Goal: Navigation & Orientation: Understand site structure

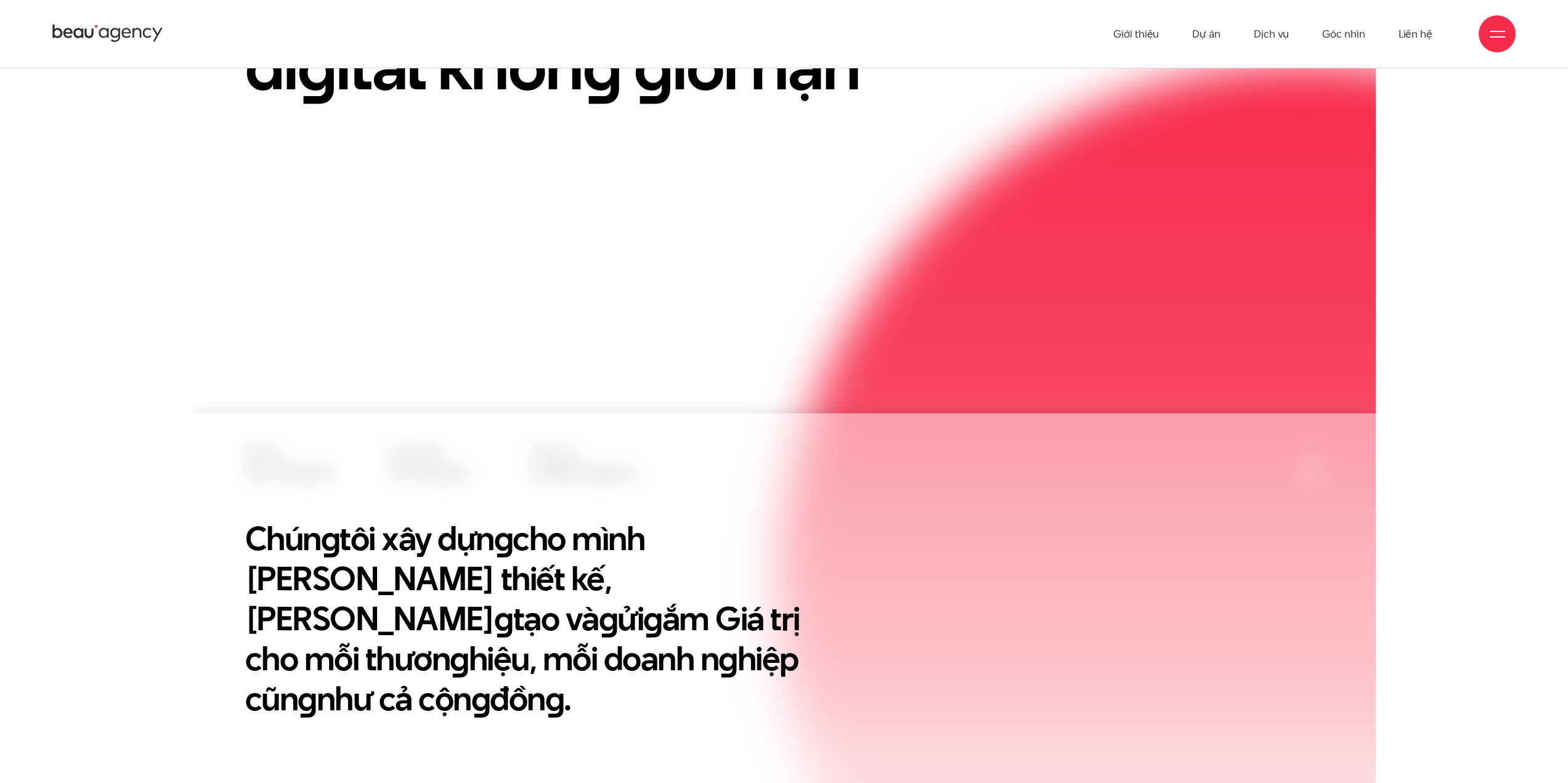
scroll to position [123, 0]
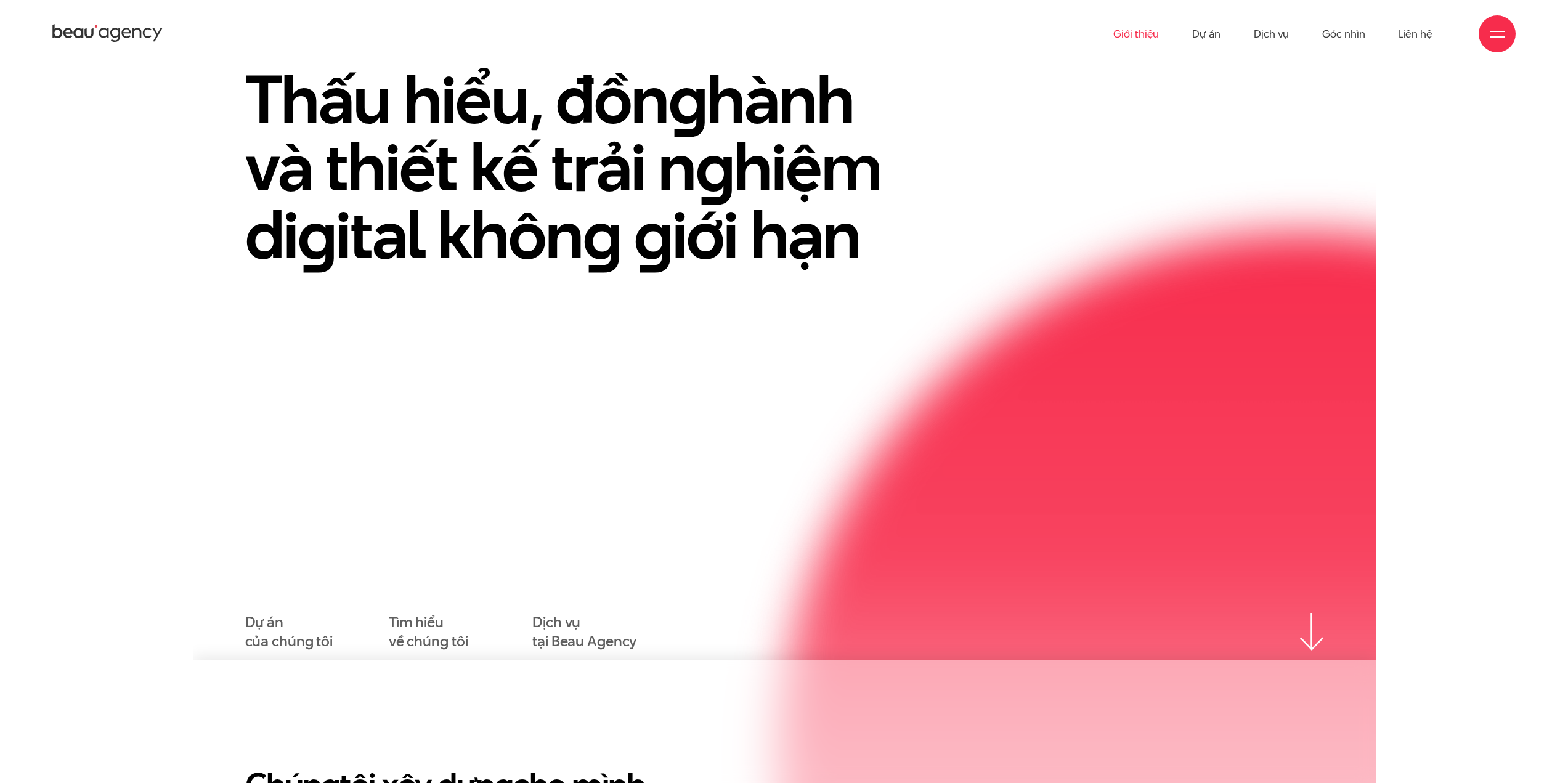
click at [1147, 37] on link "Giới thiệu" at bounding box center [1135, 33] width 46 height 67
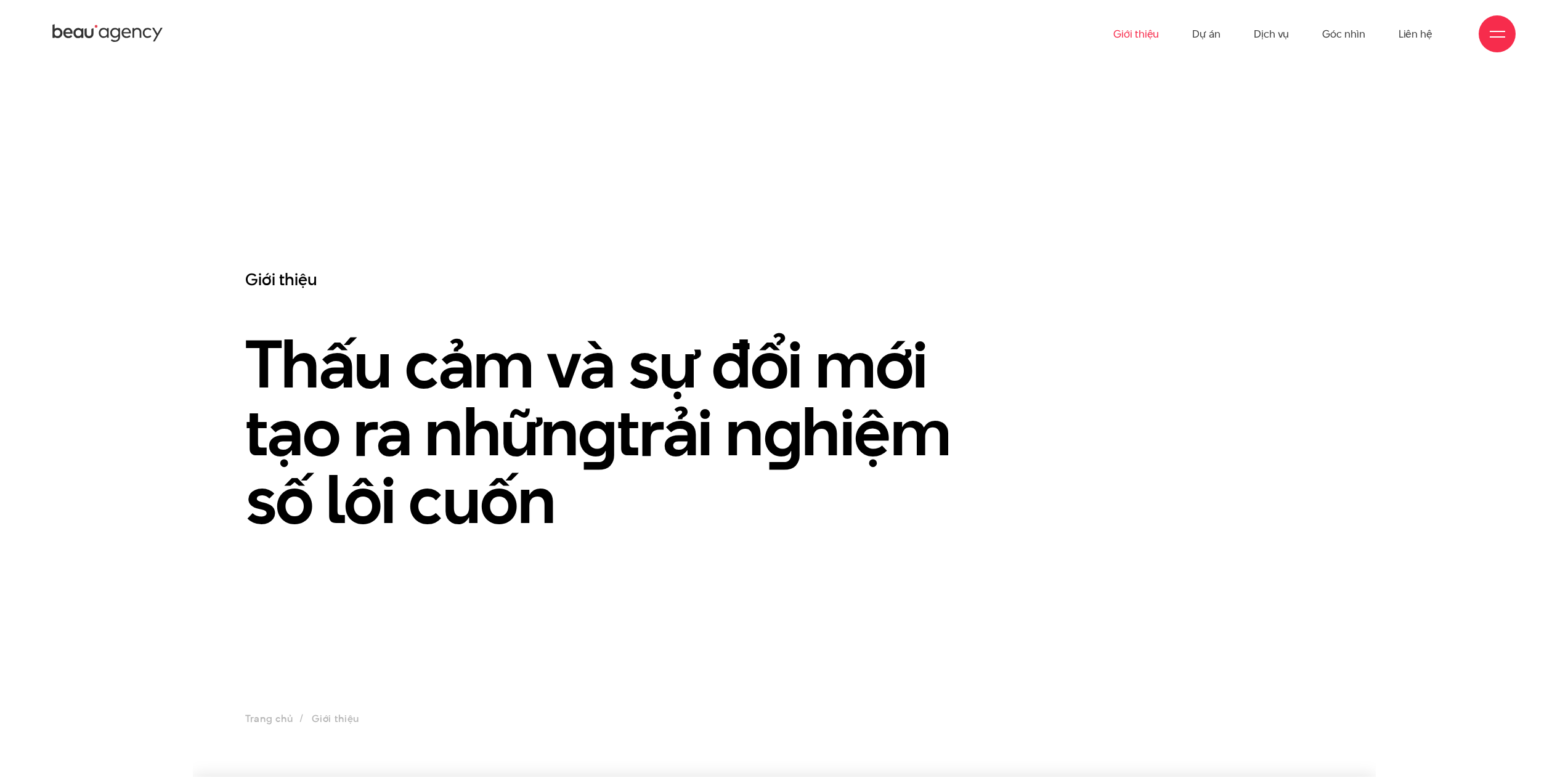
click at [1202, 33] on link "Dự án" at bounding box center [1206, 33] width 29 height 67
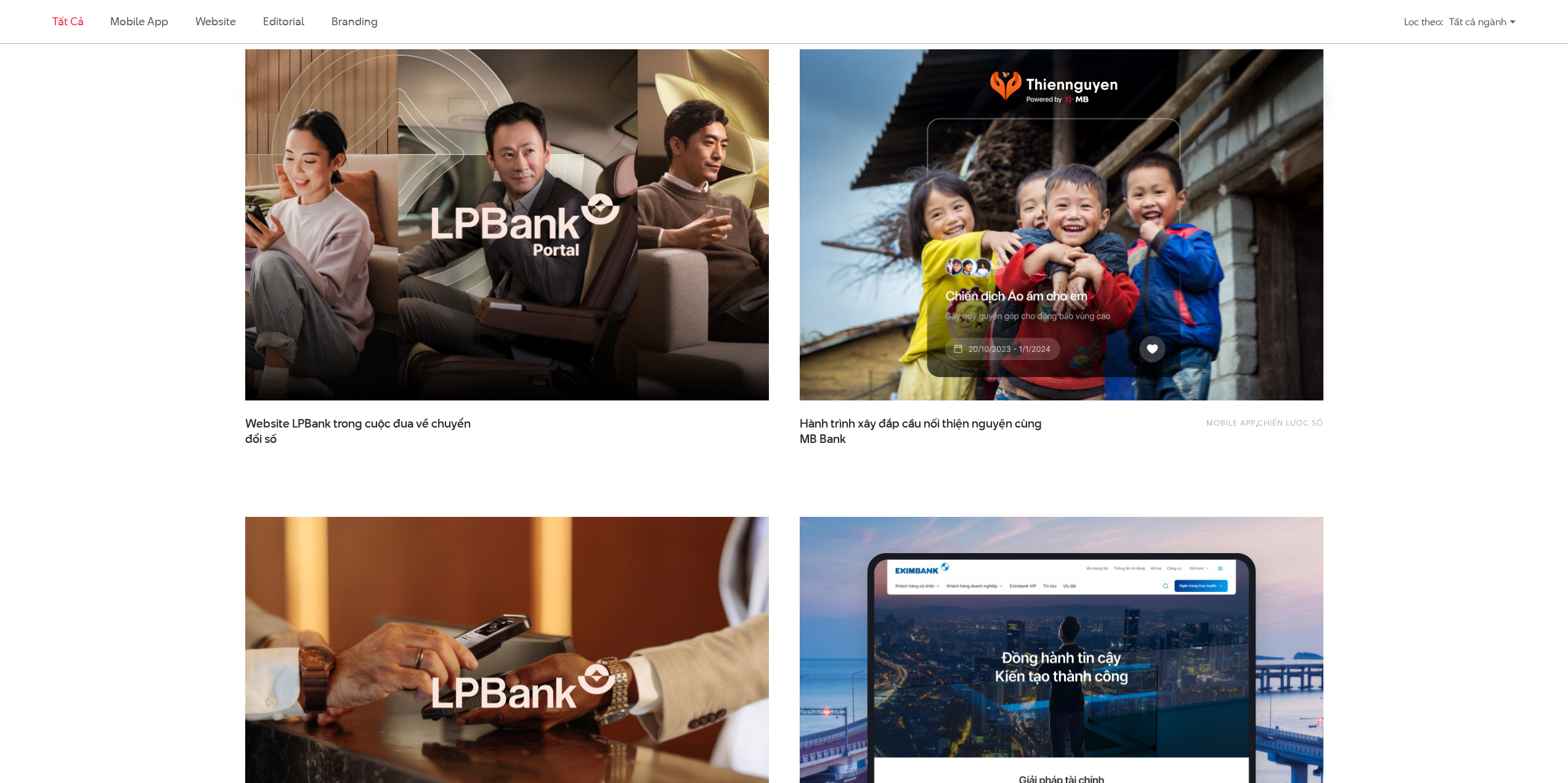
scroll to position [616, 0]
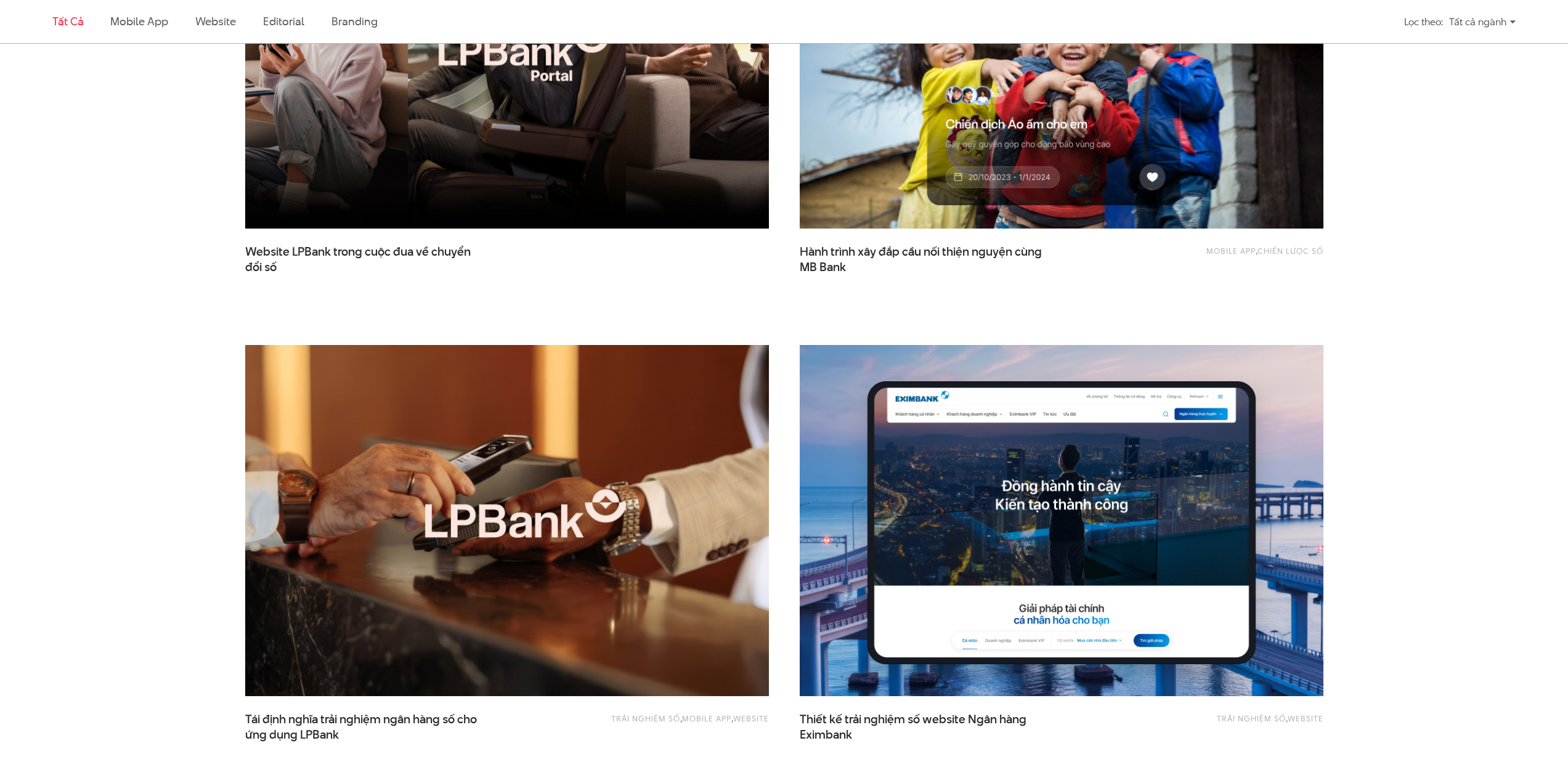
click at [598, 409] on img at bounding box center [507, 520] width 576 height 385
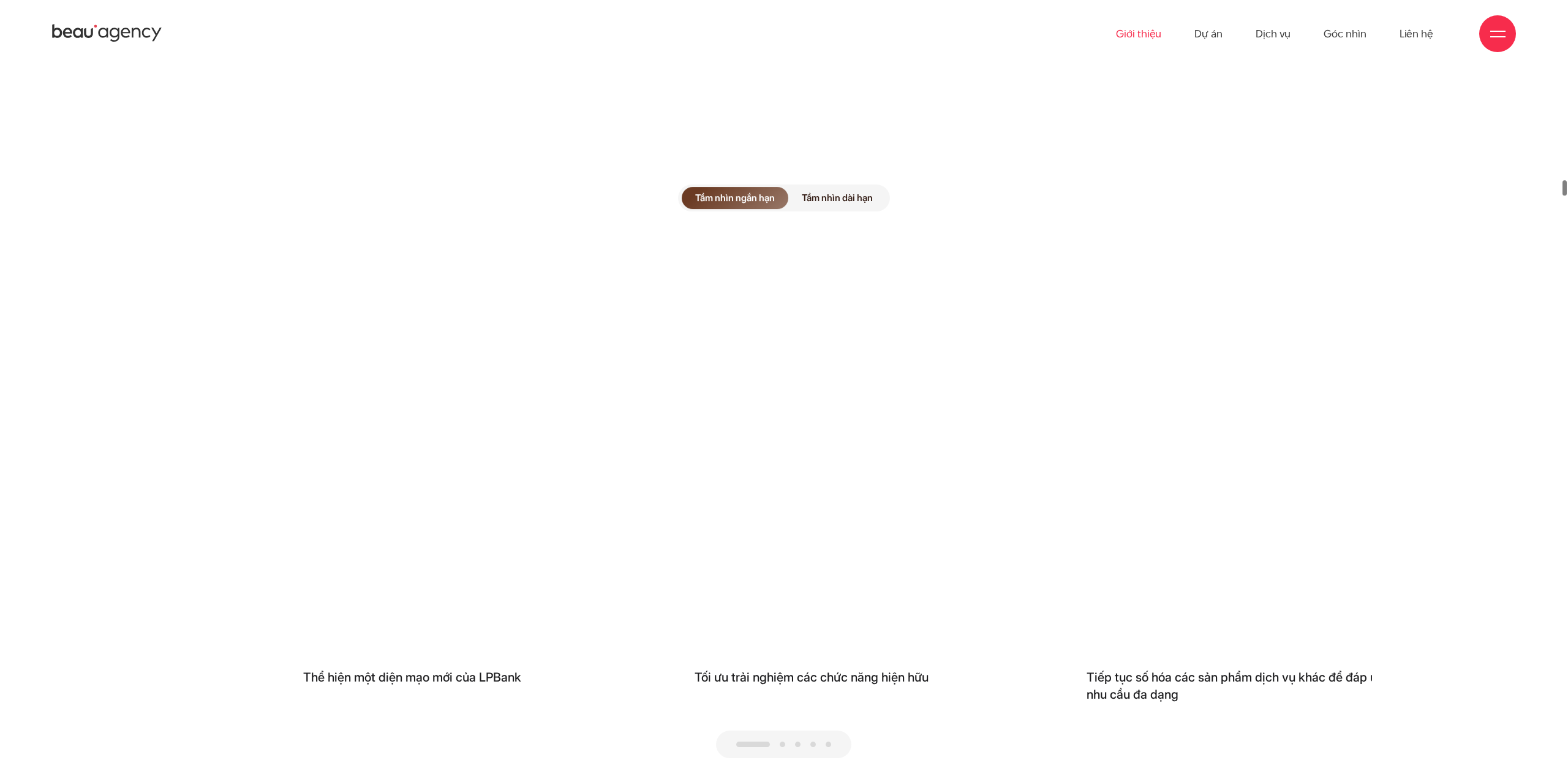
click at [1136, 30] on link "Giới thiệu" at bounding box center [1138, 33] width 46 height 67
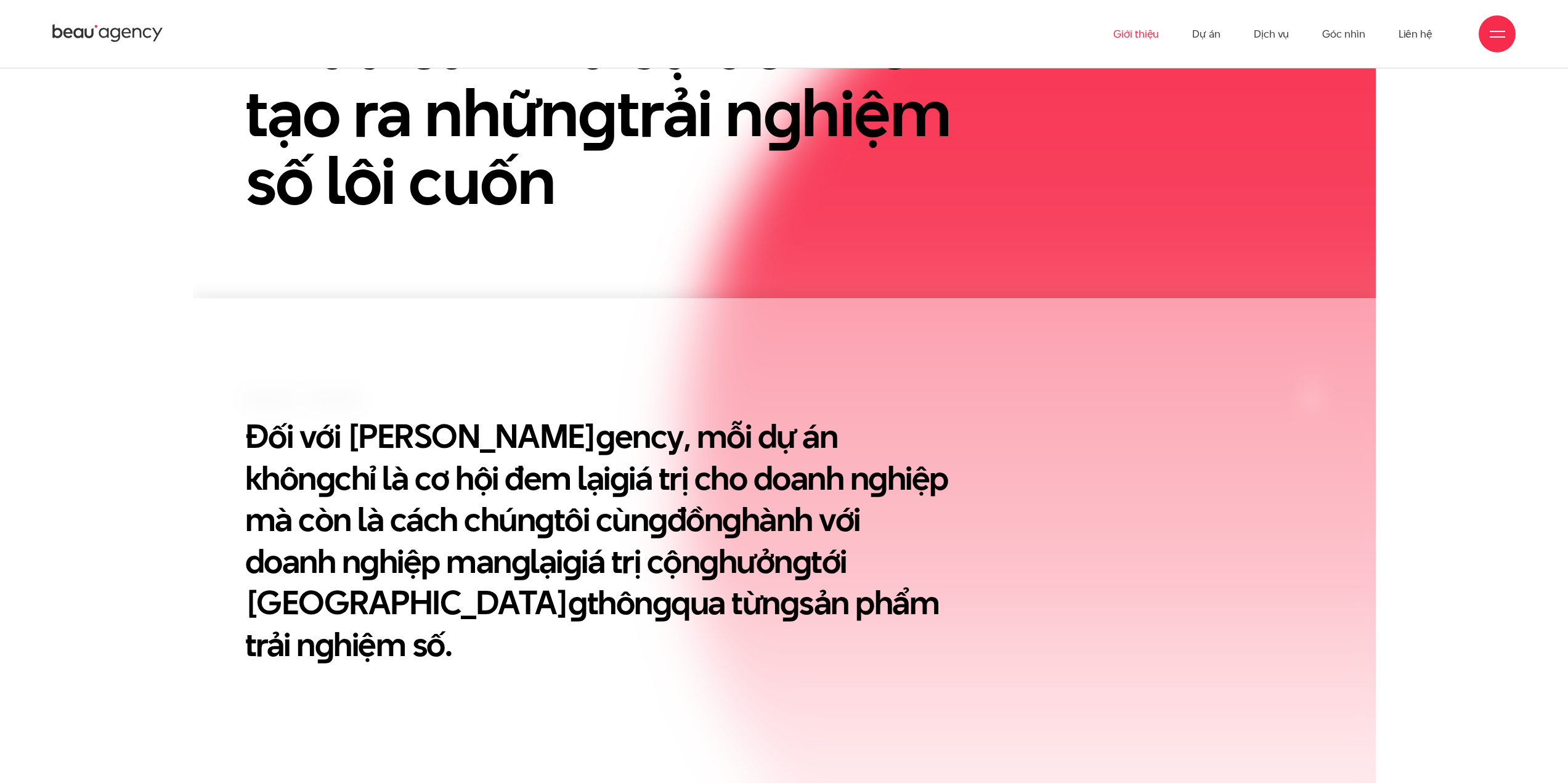
scroll to position [89, 0]
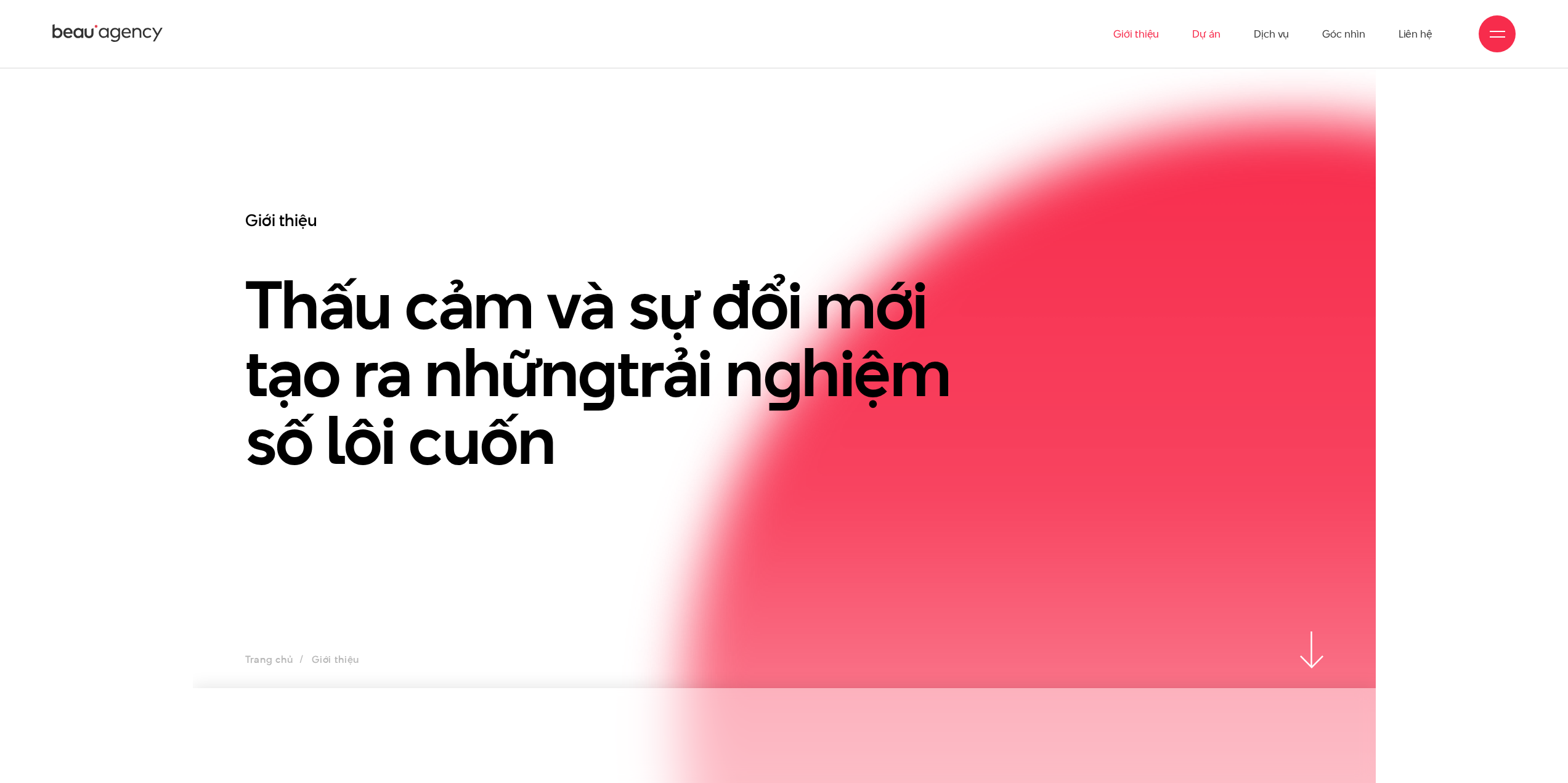
click at [1204, 34] on link "Dự án" at bounding box center [1206, 33] width 29 height 67
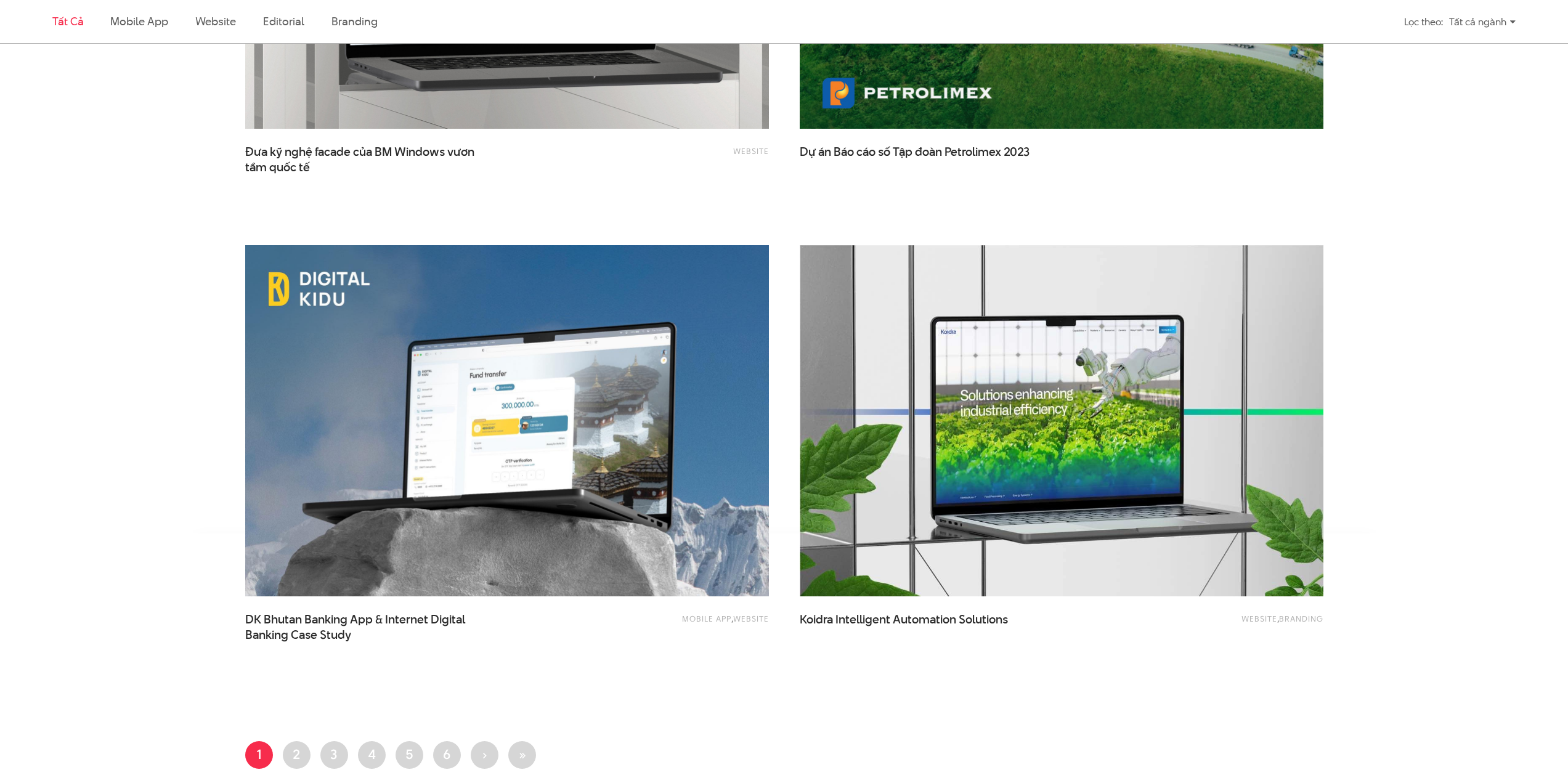
scroll to position [2772, 0]
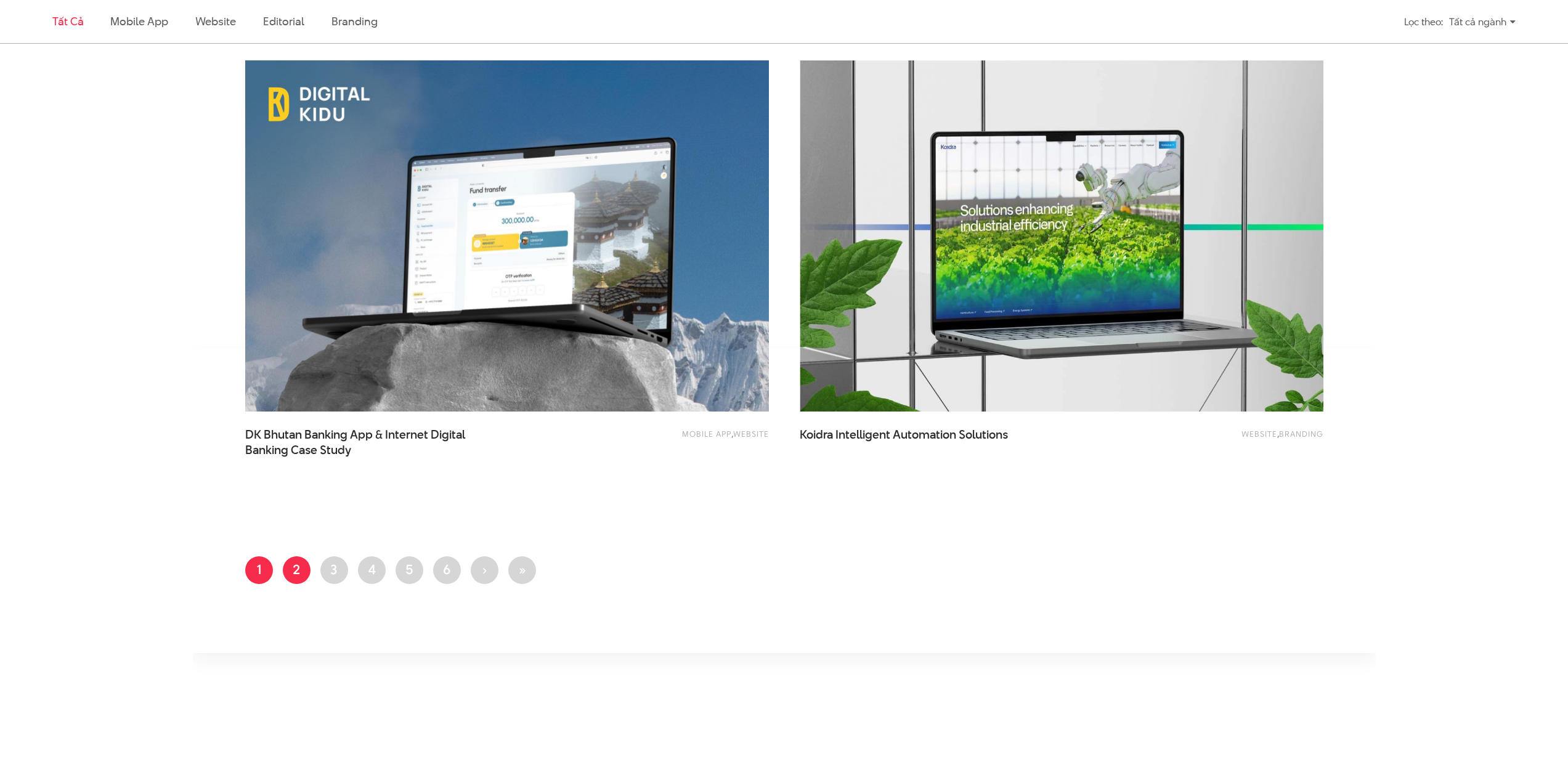
click at [306, 564] on link "Trang 2" at bounding box center [296, 569] width 28 height 28
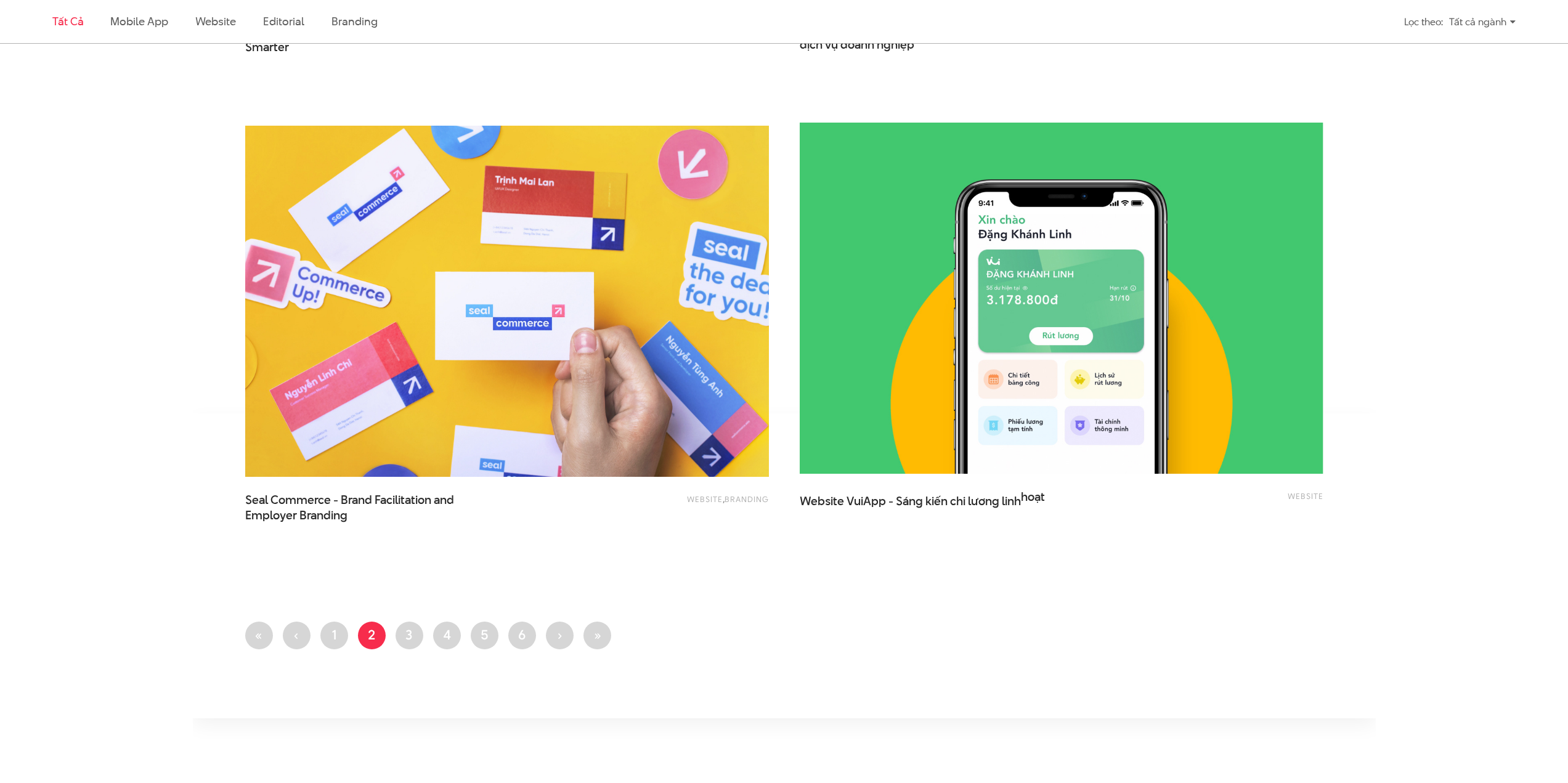
scroll to position [2710, 0]
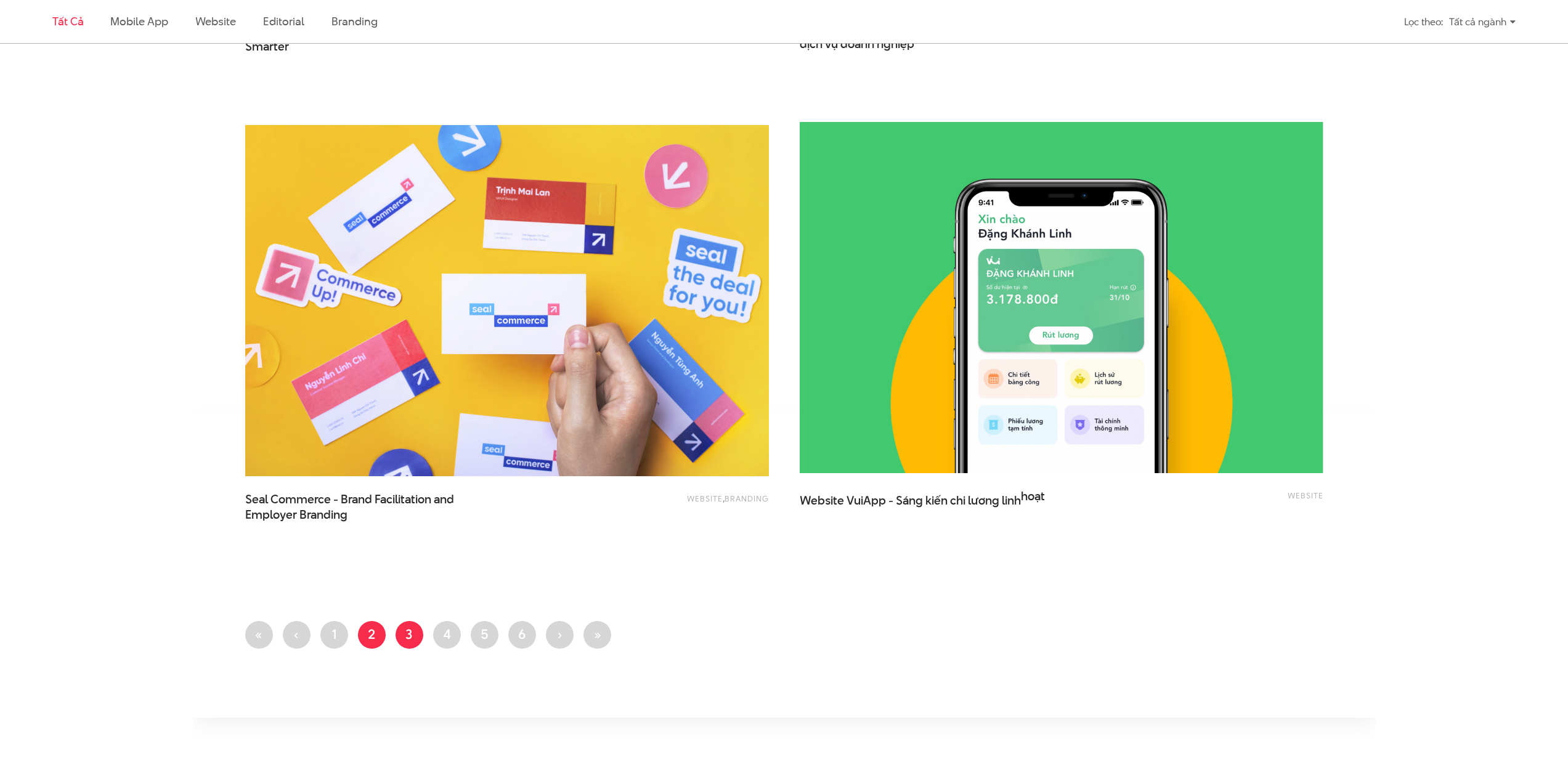
click at [415, 640] on link "Trang 3" at bounding box center [409, 634] width 28 height 28
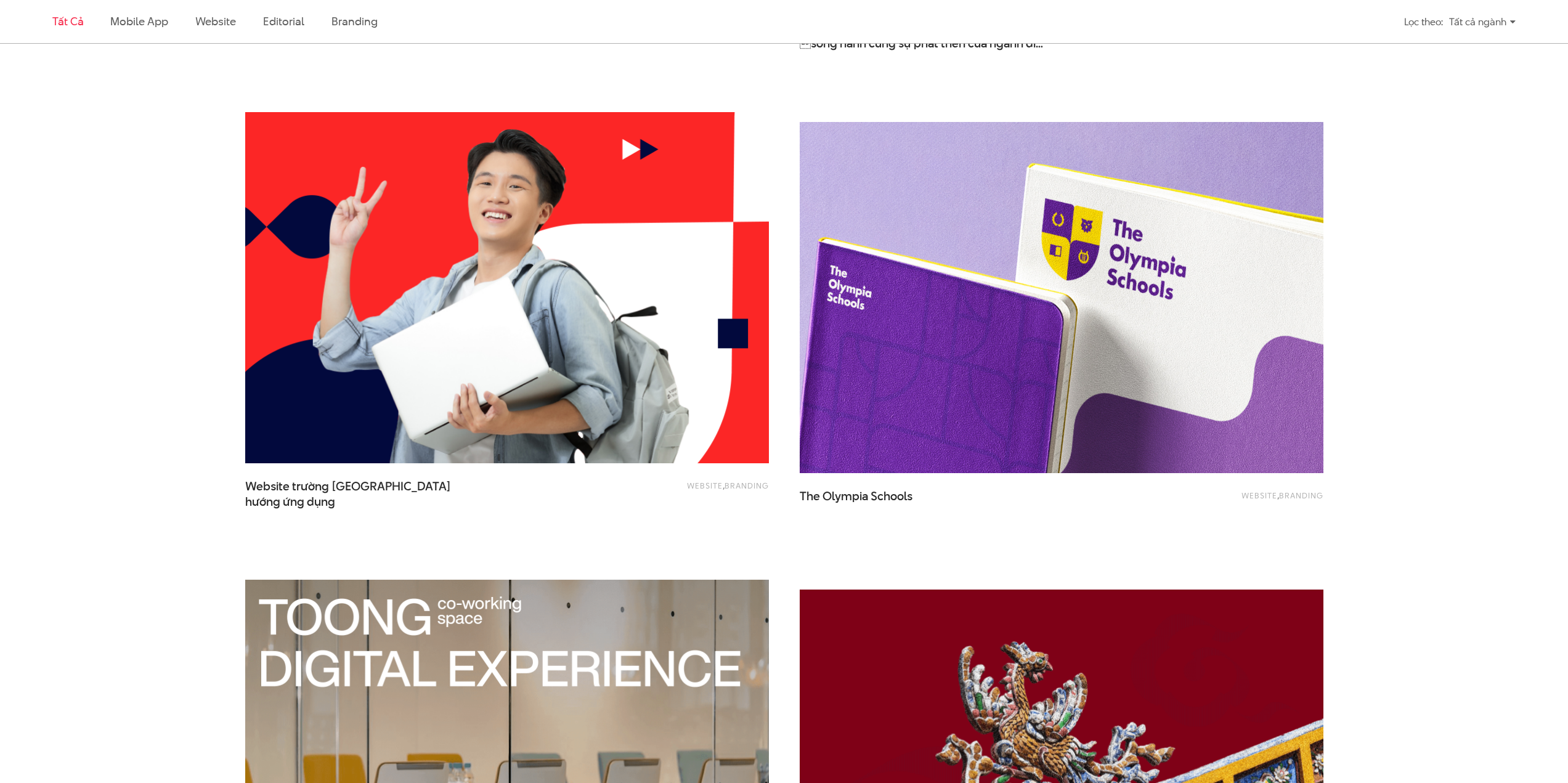
scroll to position [2094, 0]
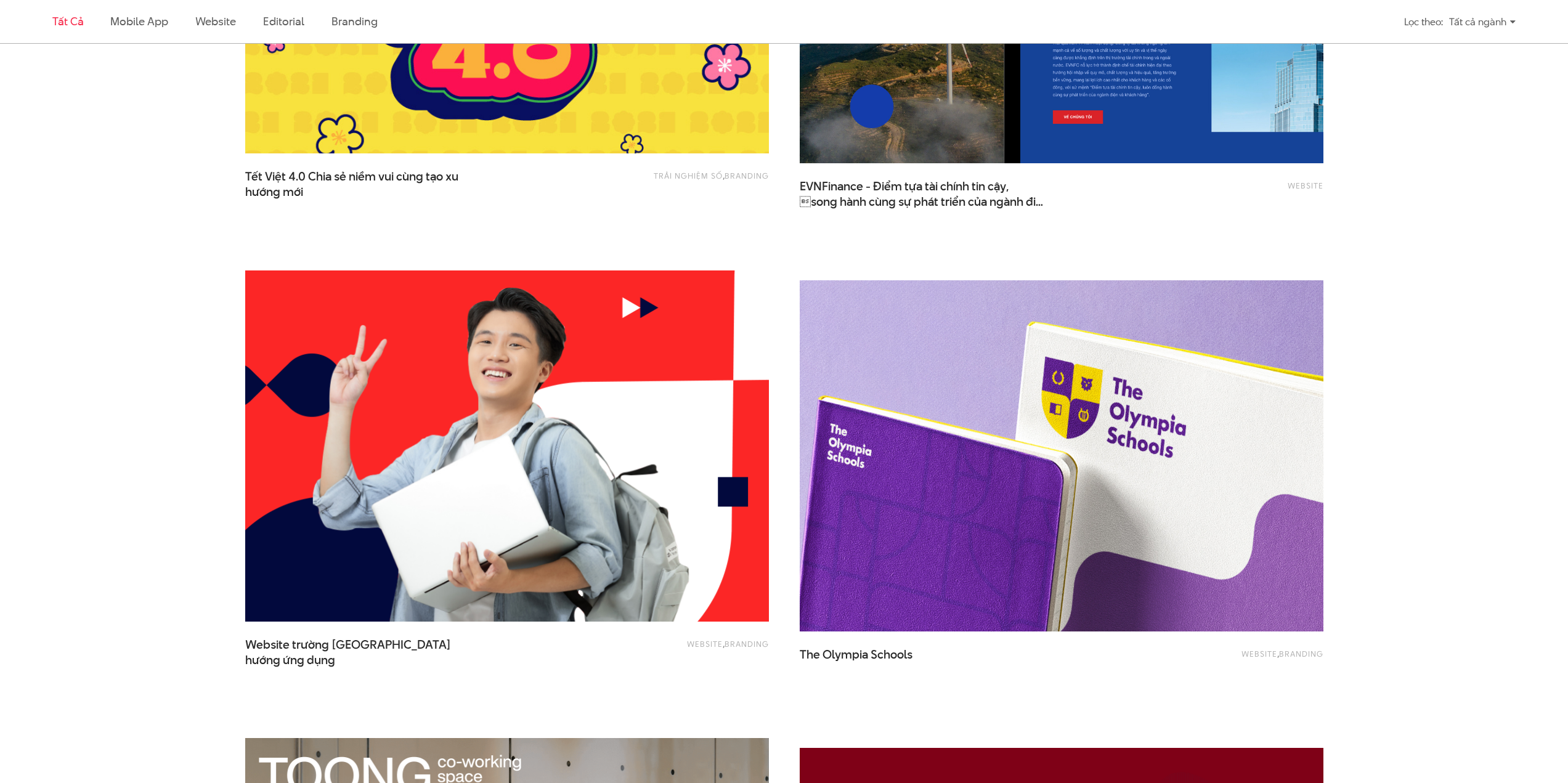
click at [947, 374] on img at bounding box center [1061, 455] width 576 height 385
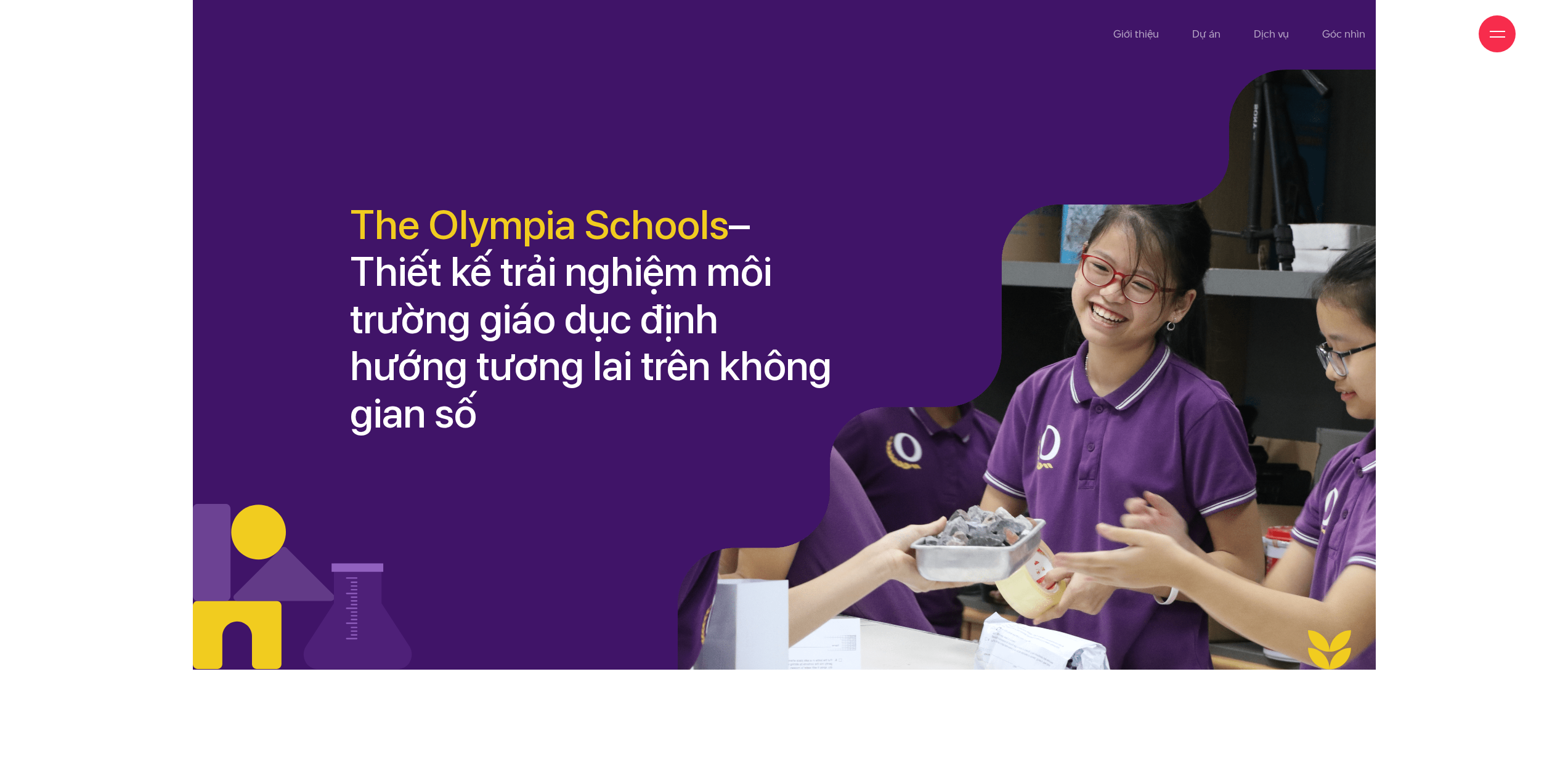
click at [1494, 28] on div at bounding box center [1497, 33] width 15 height 15
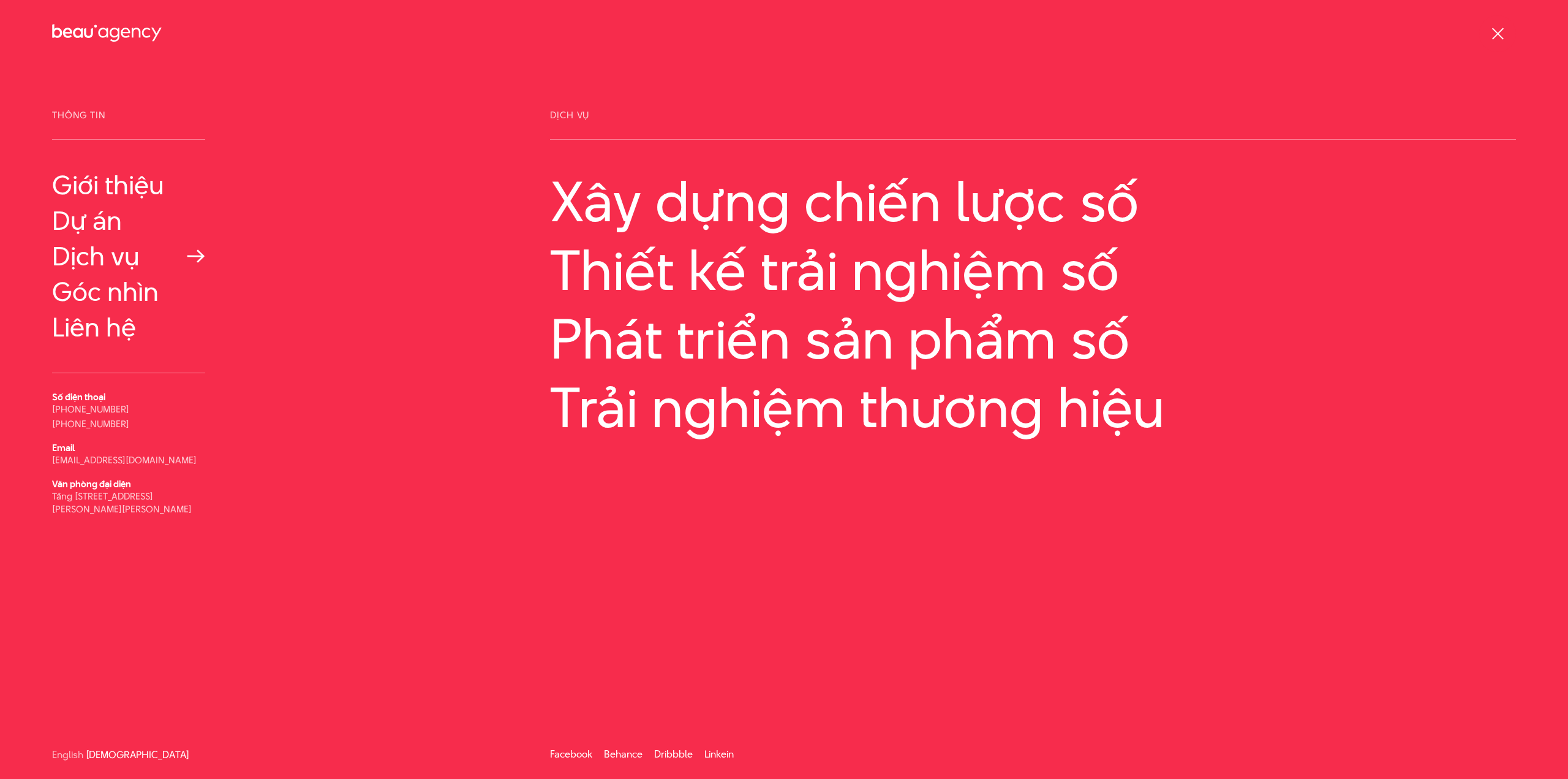
click at [108, 258] on link "Dịch vụ" at bounding box center [128, 255] width 153 height 29
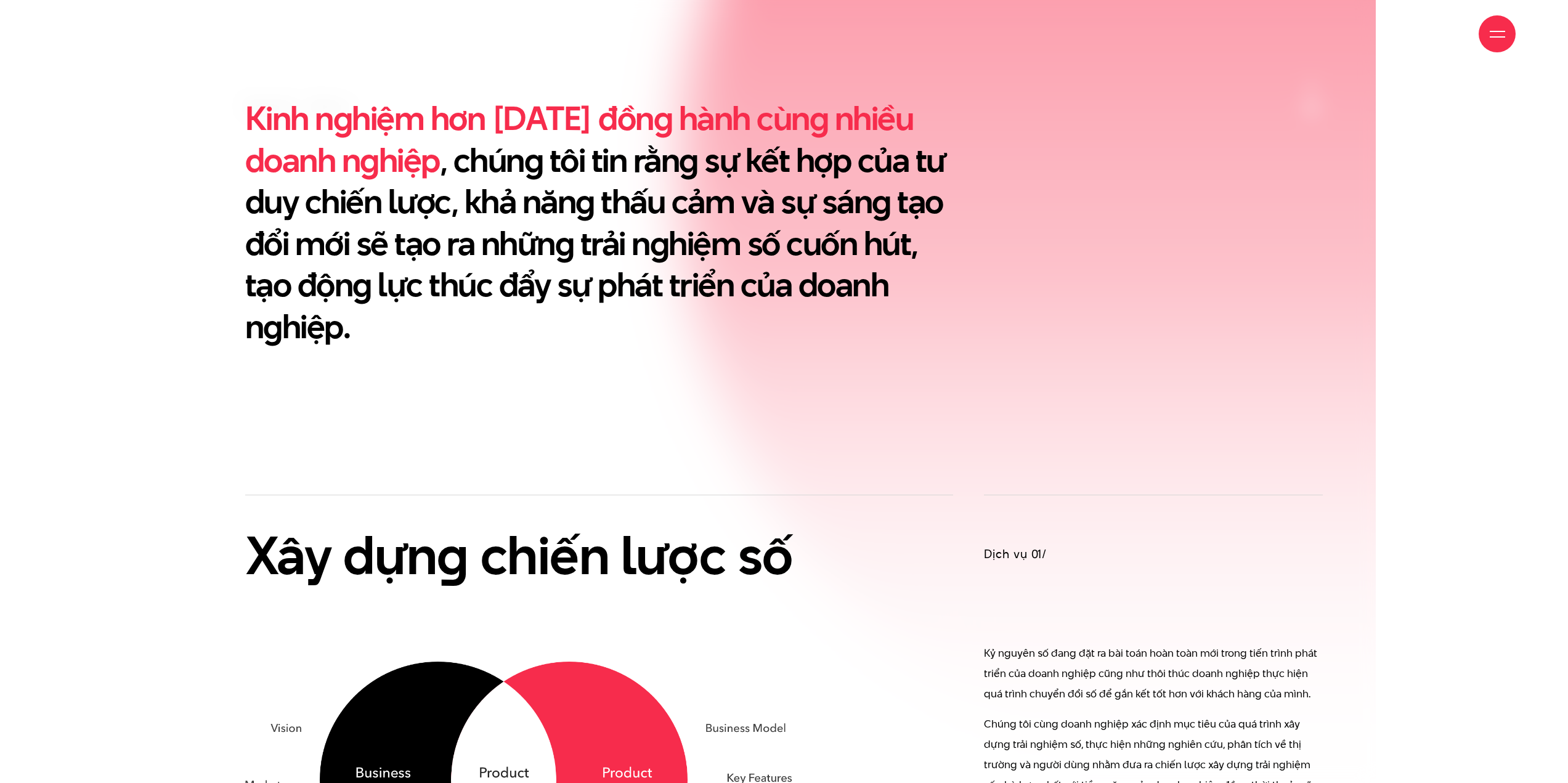
scroll to position [862, 0]
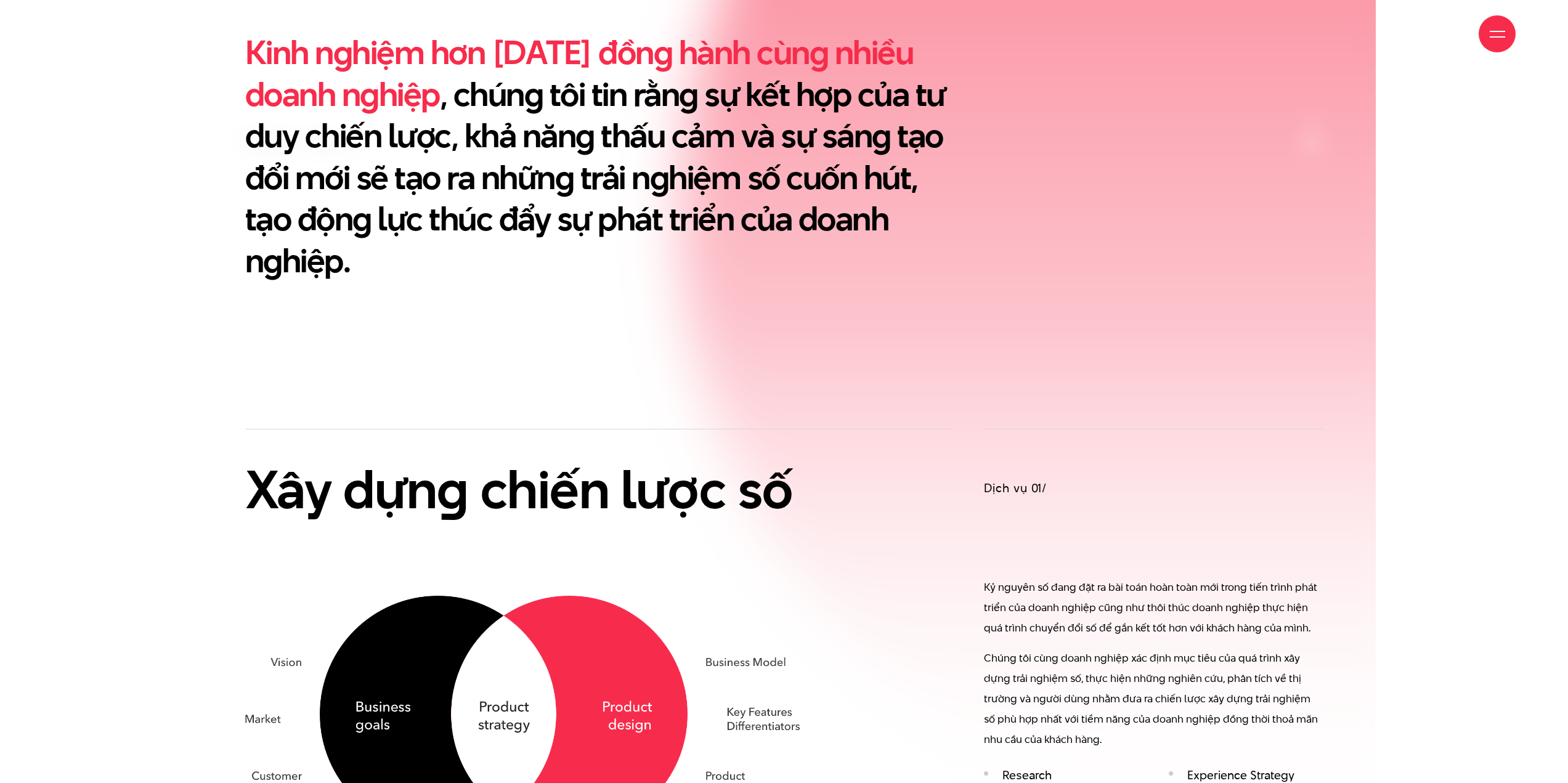
click at [1500, 22] on div at bounding box center [1496, 33] width 37 height 37
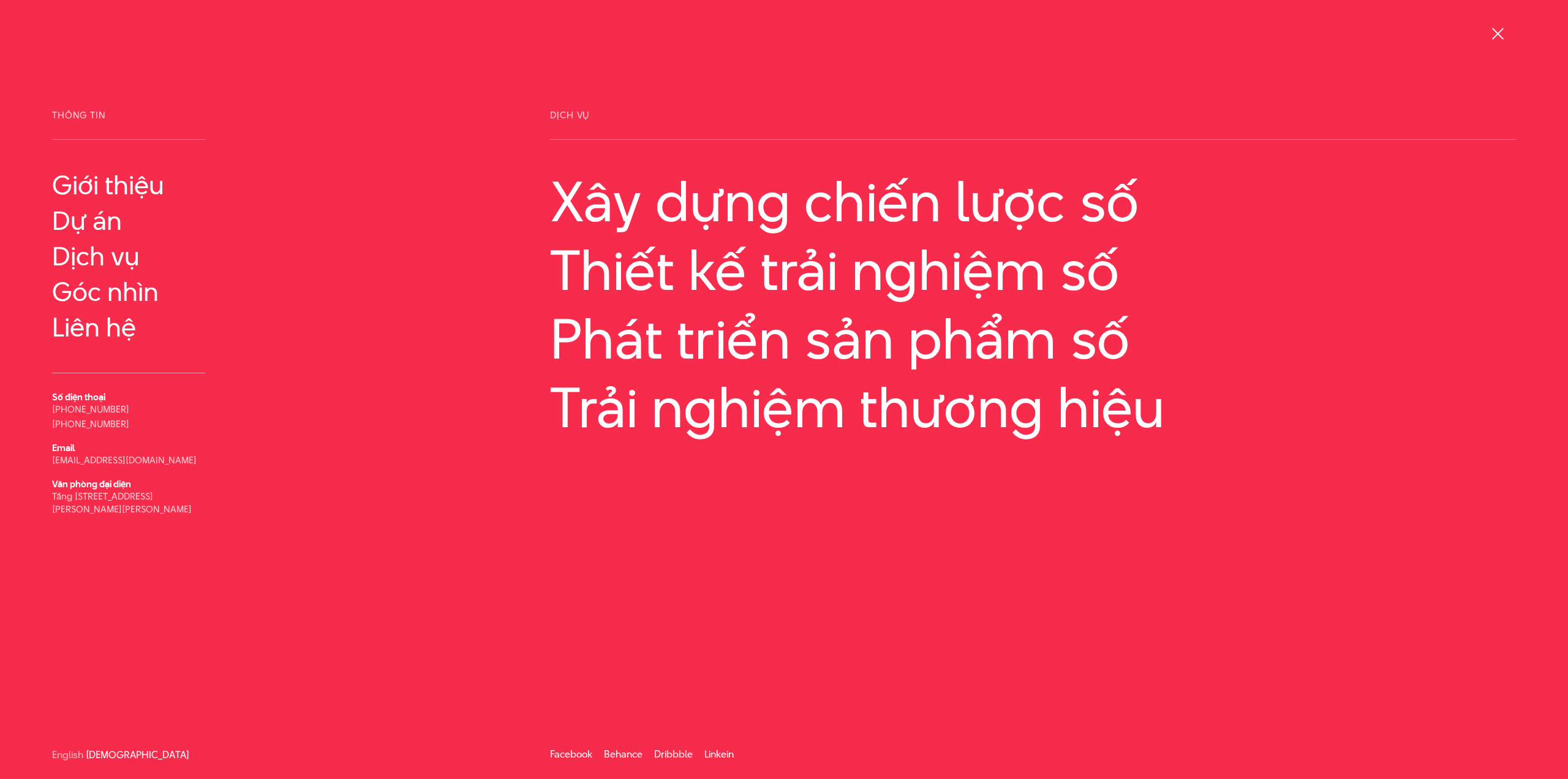
click at [1495, 34] on div at bounding box center [1497, 33] width 15 height 15
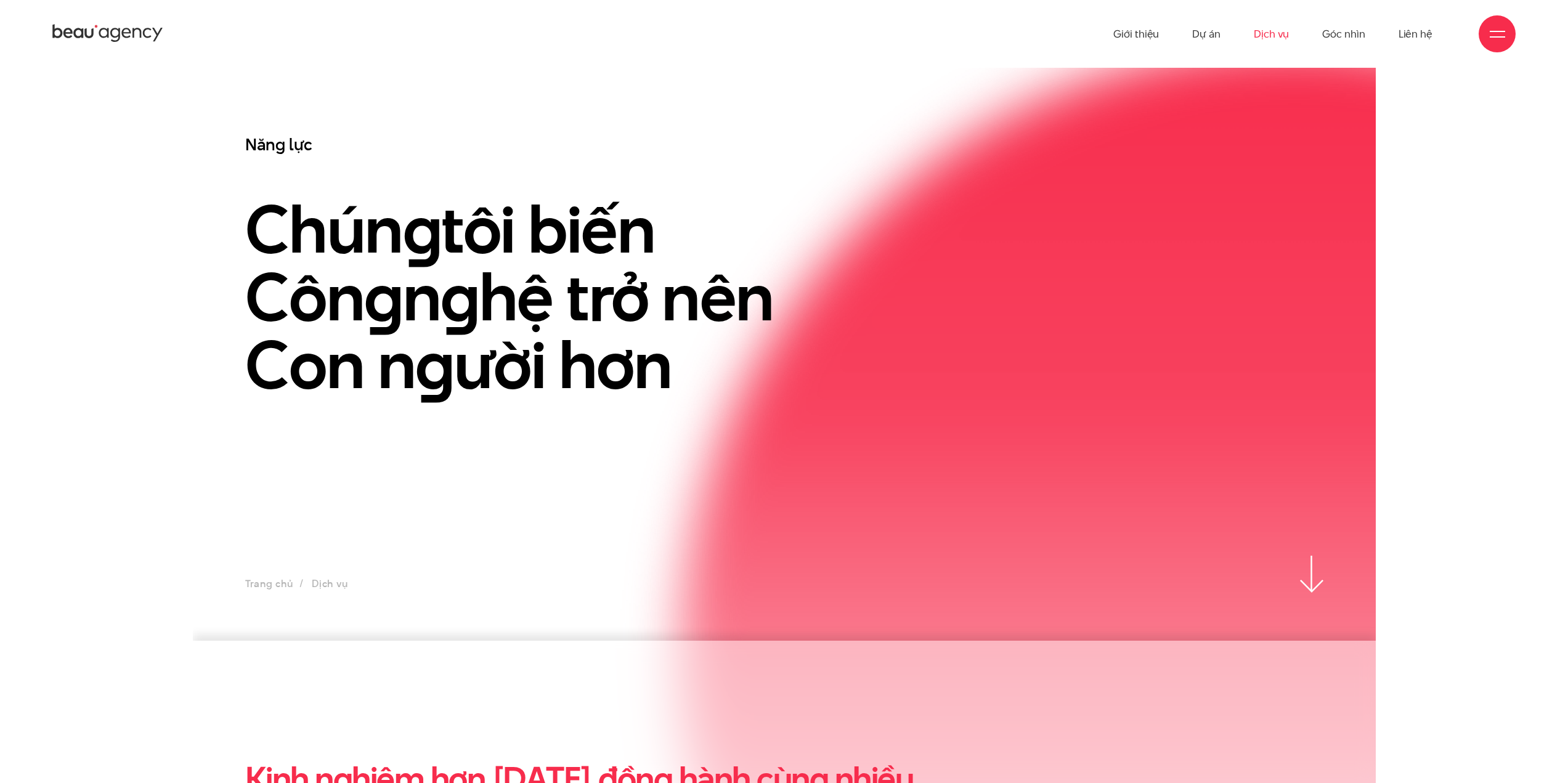
scroll to position [0, 0]
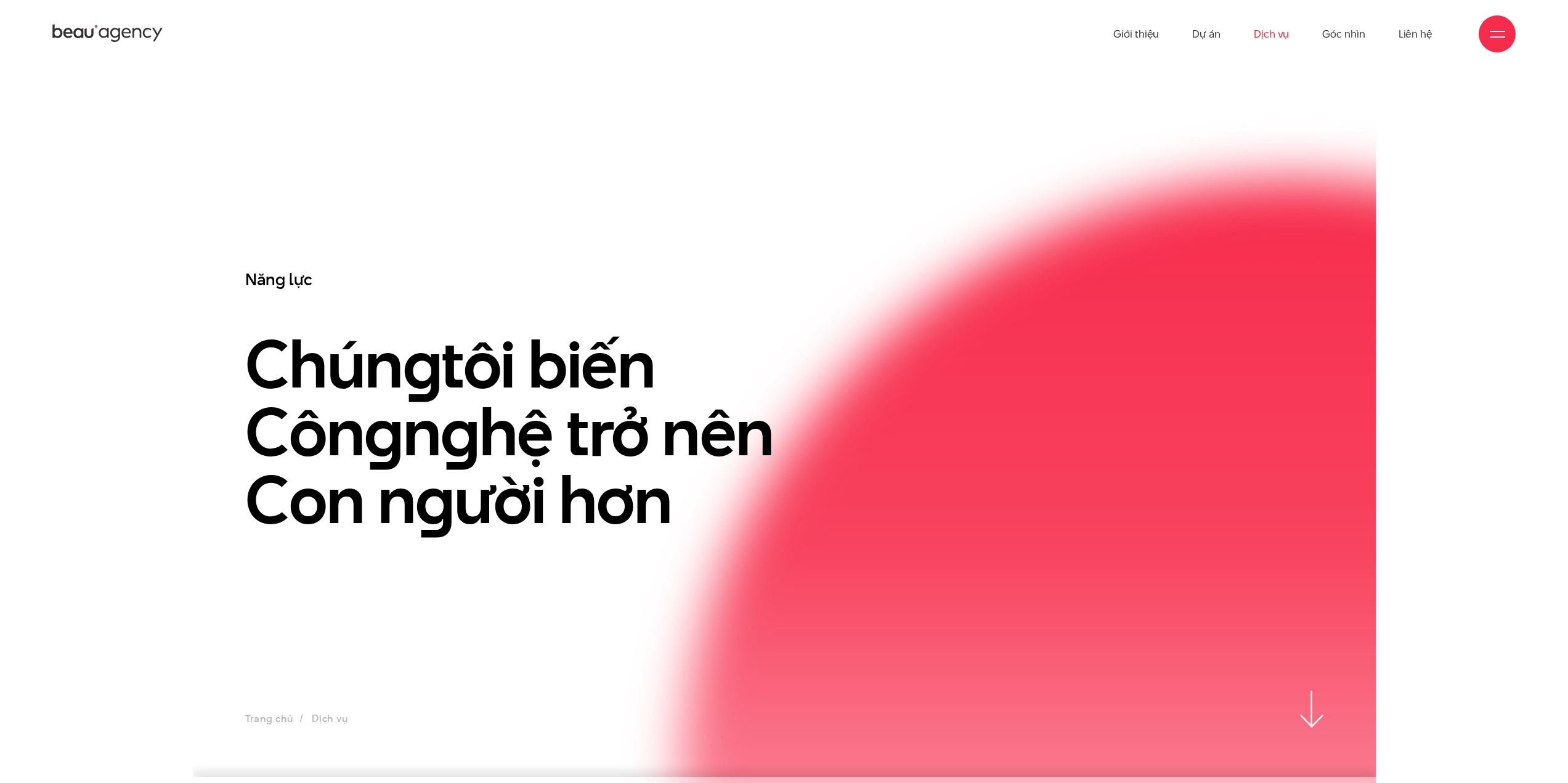
click at [114, 39] on icon at bounding box center [107, 33] width 110 height 22
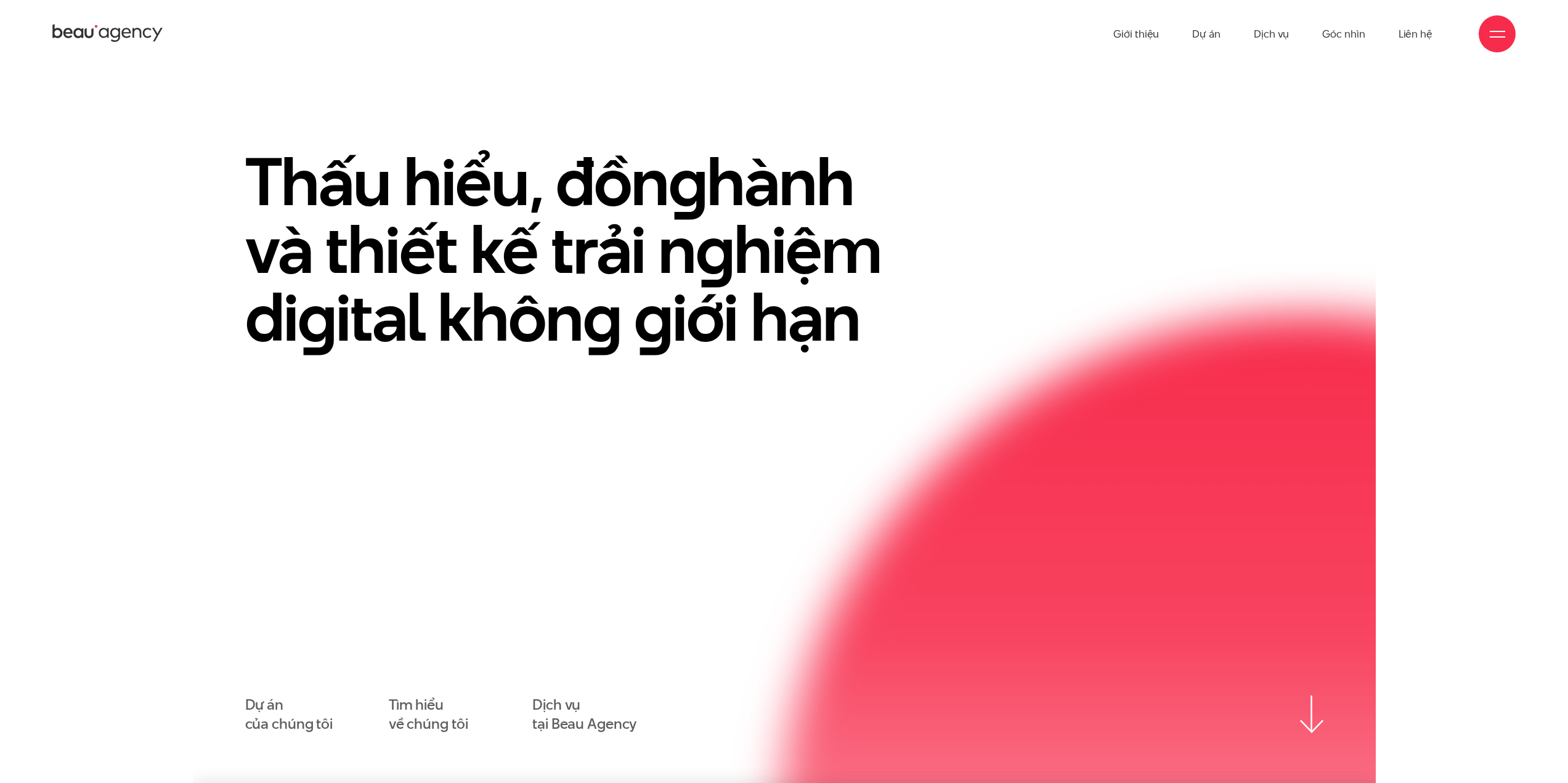
click at [1494, 39] on div at bounding box center [1497, 33] width 15 height 15
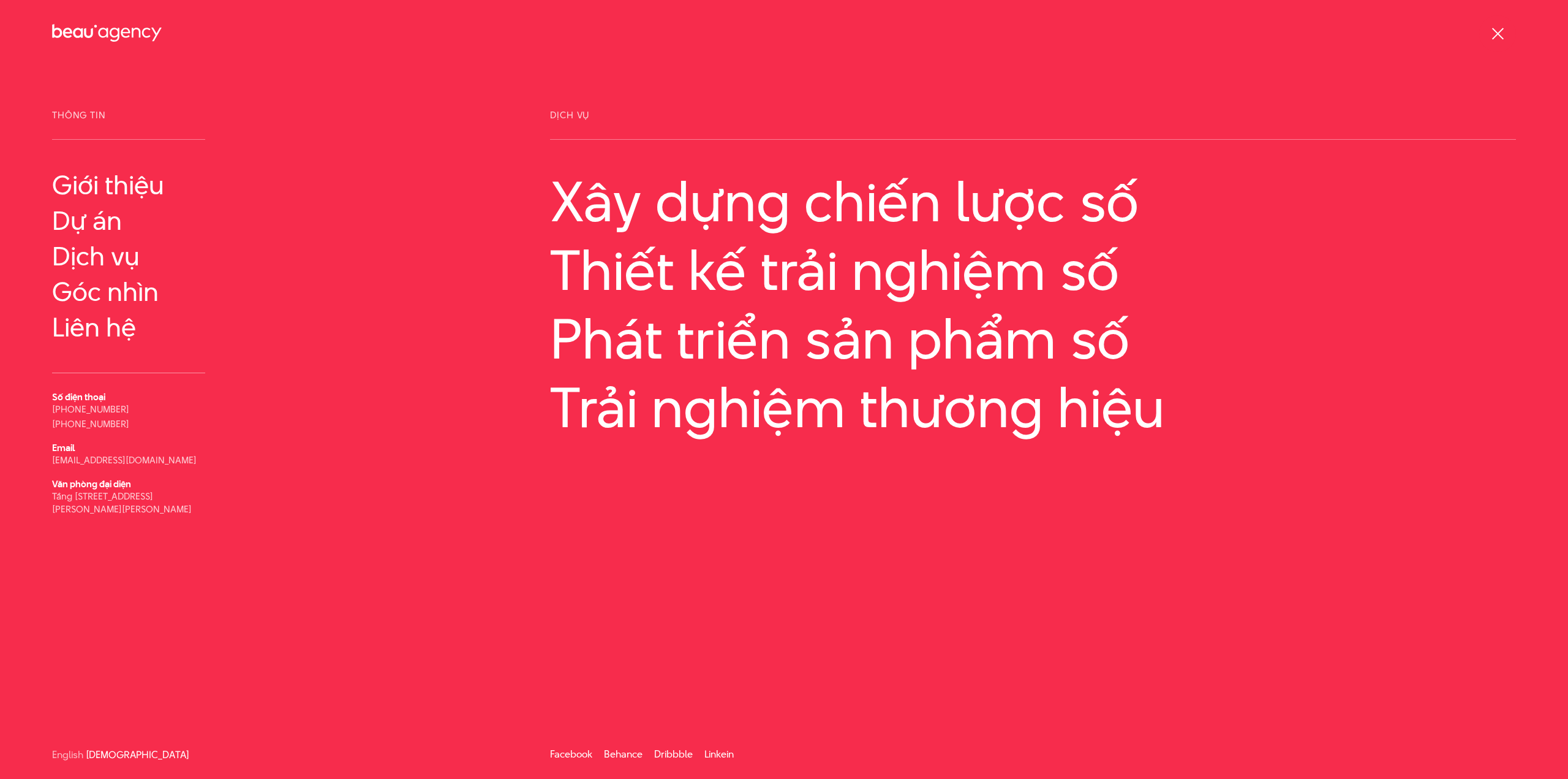
click at [101, 34] on icon at bounding box center [106, 33] width 110 height 21
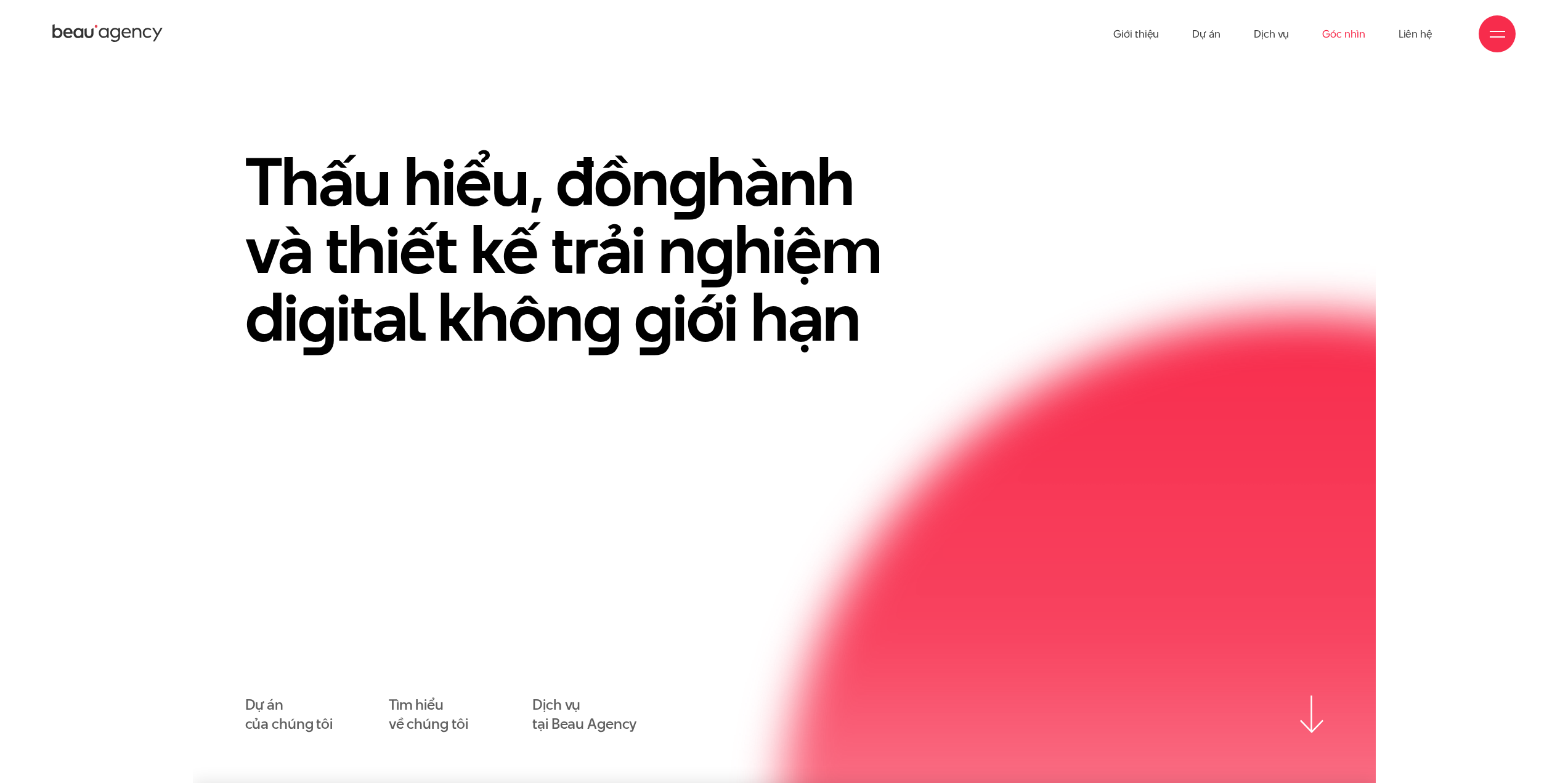
click at [1358, 36] on link "Góc nhìn" at bounding box center [1343, 33] width 42 height 67
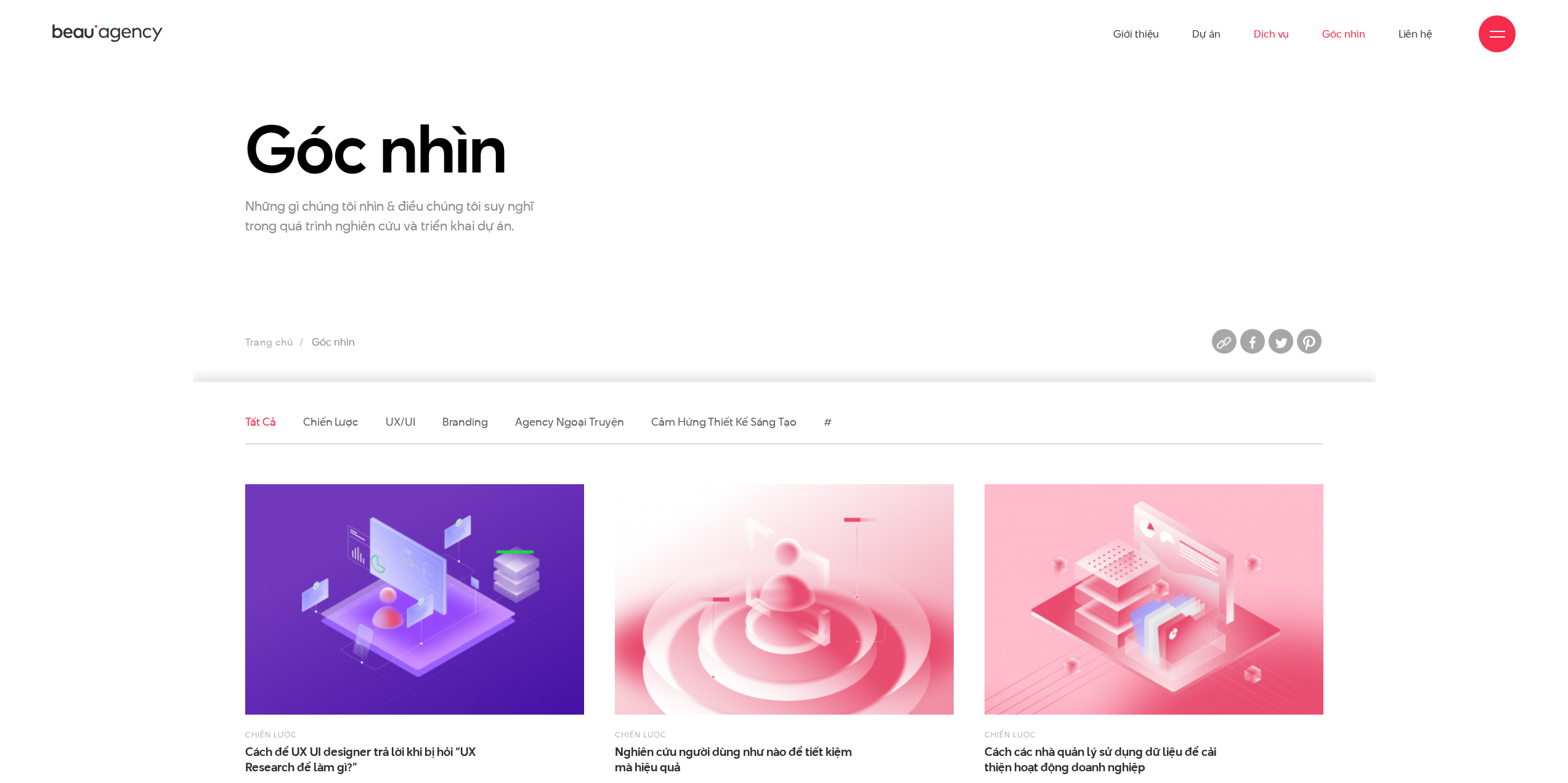
click at [1274, 34] on link "Dịch vụ" at bounding box center [1271, 33] width 35 height 67
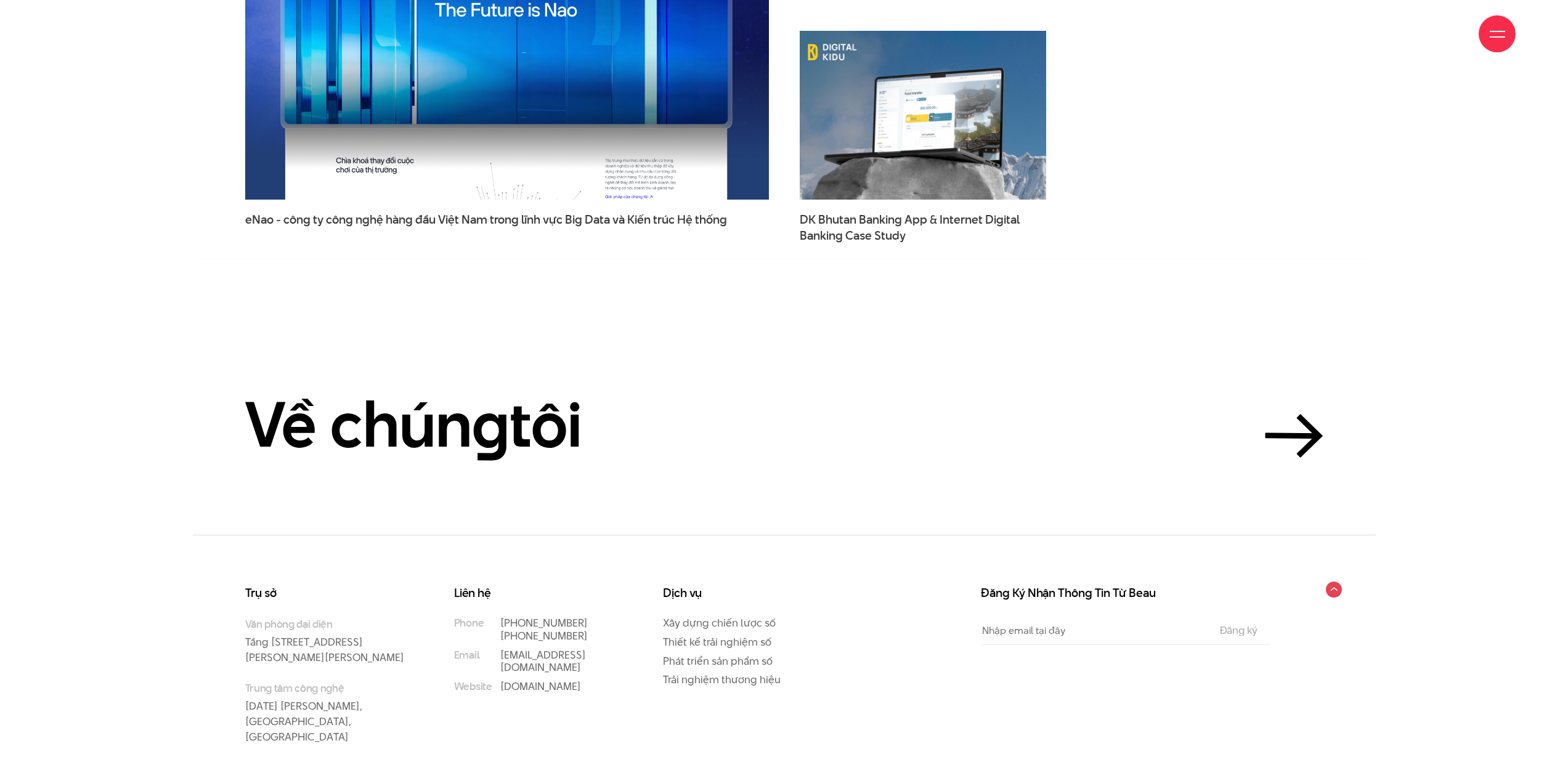
scroll to position [4312, 0]
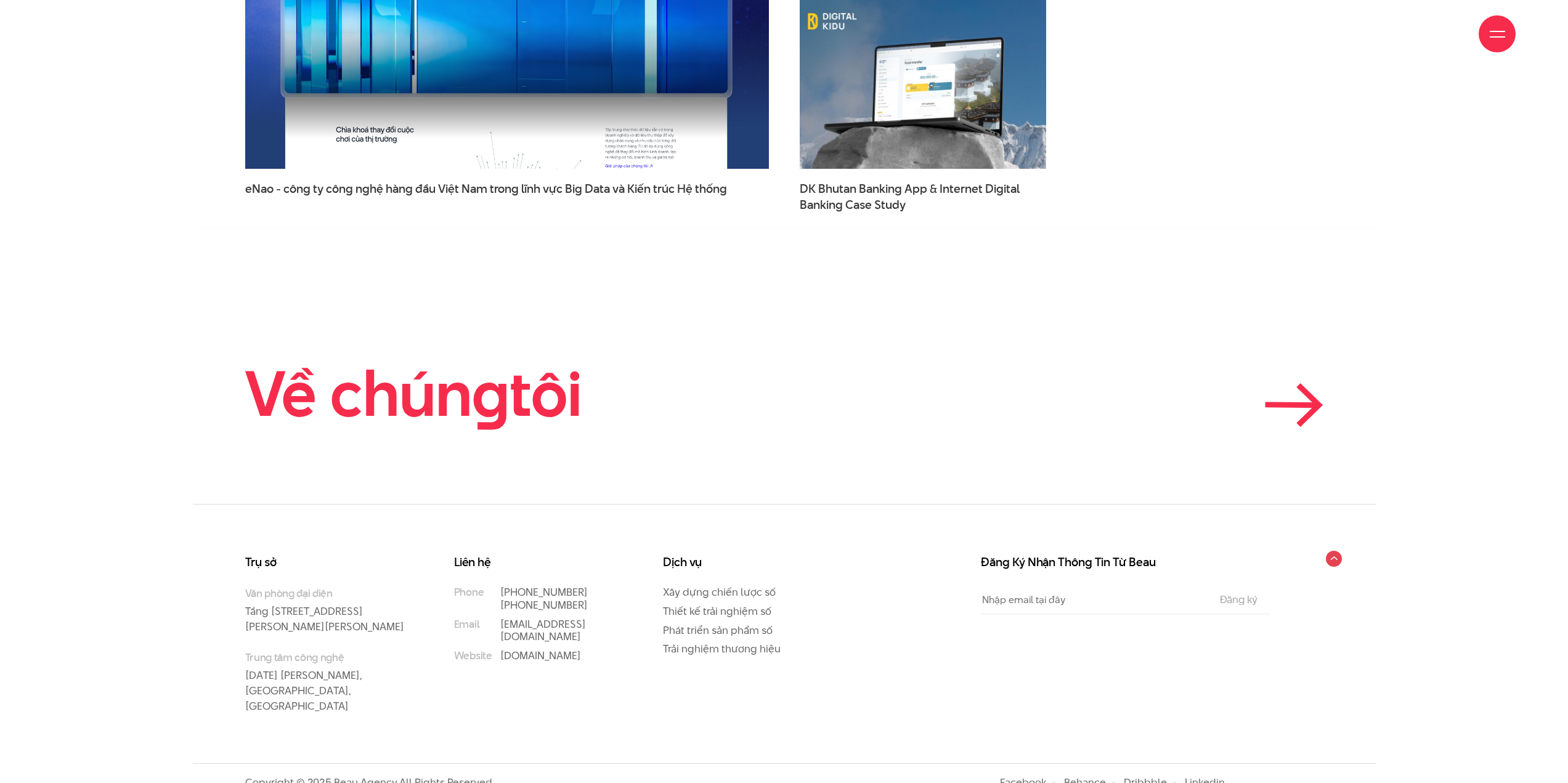
click at [1296, 415] on icon at bounding box center [1293, 405] width 58 height 44
